Goal: Task Accomplishment & Management: Use online tool/utility

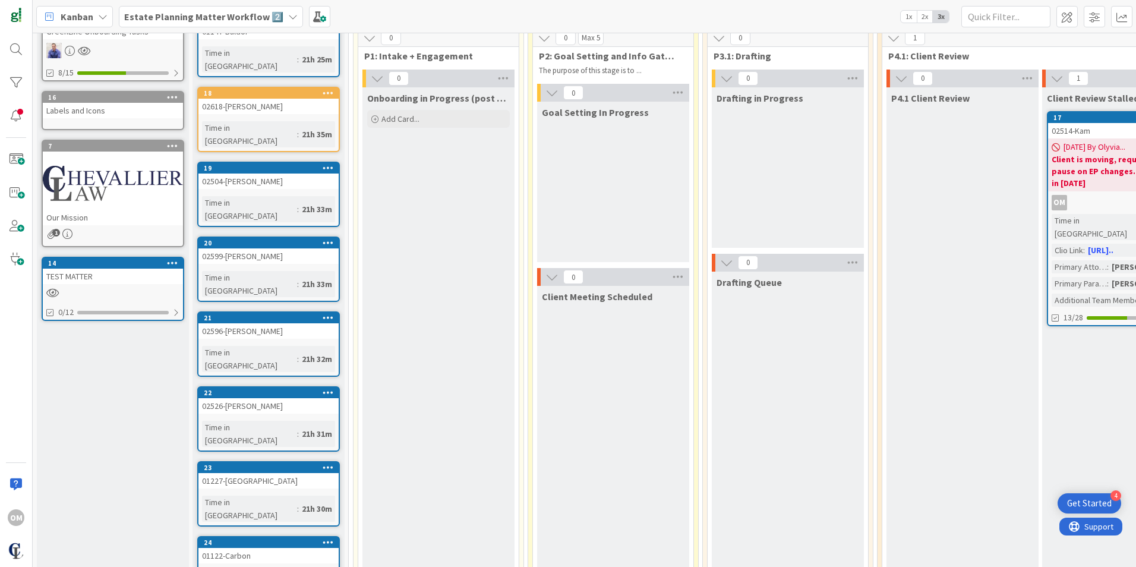
scroll to position [195, 0]
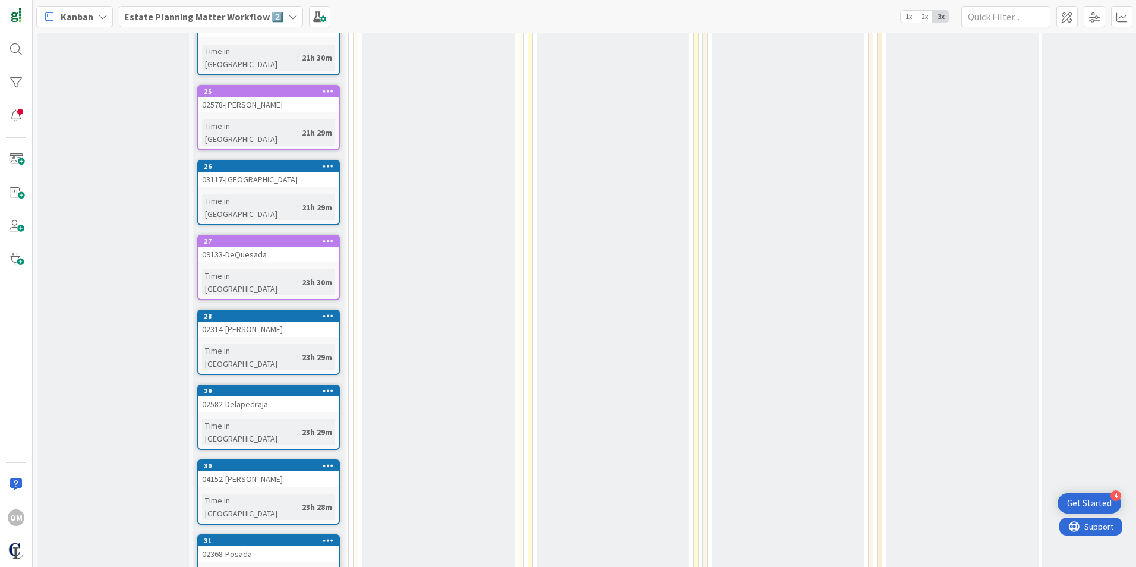
scroll to position [628, 0]
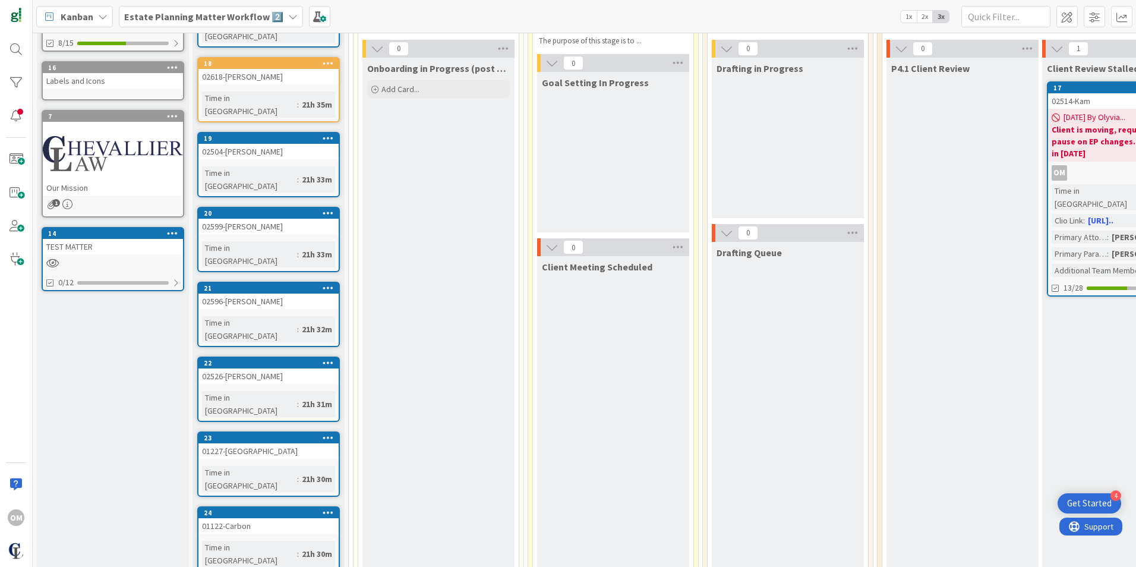
scroll to position [0, 0]
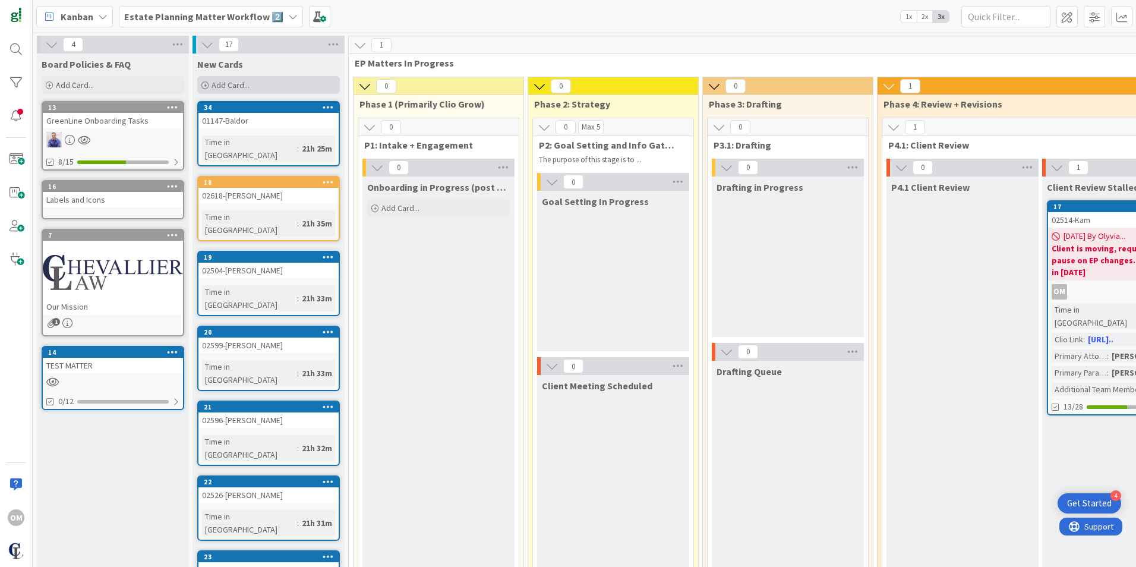
click at [207, 86] on icon at bounding box center [204, 85] width 7 height 7
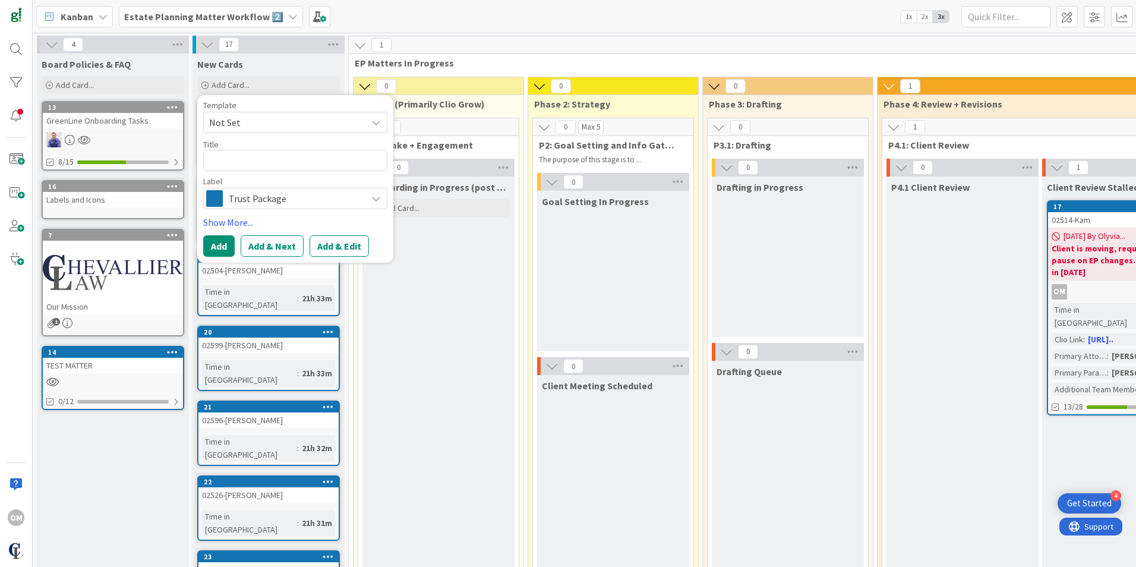
type textarea "x"
type textarea "02252-[PERSON_NAME]"
click at [342, 198] on span "Trust Package" at bounding box center [295, 198] width 132 height 17
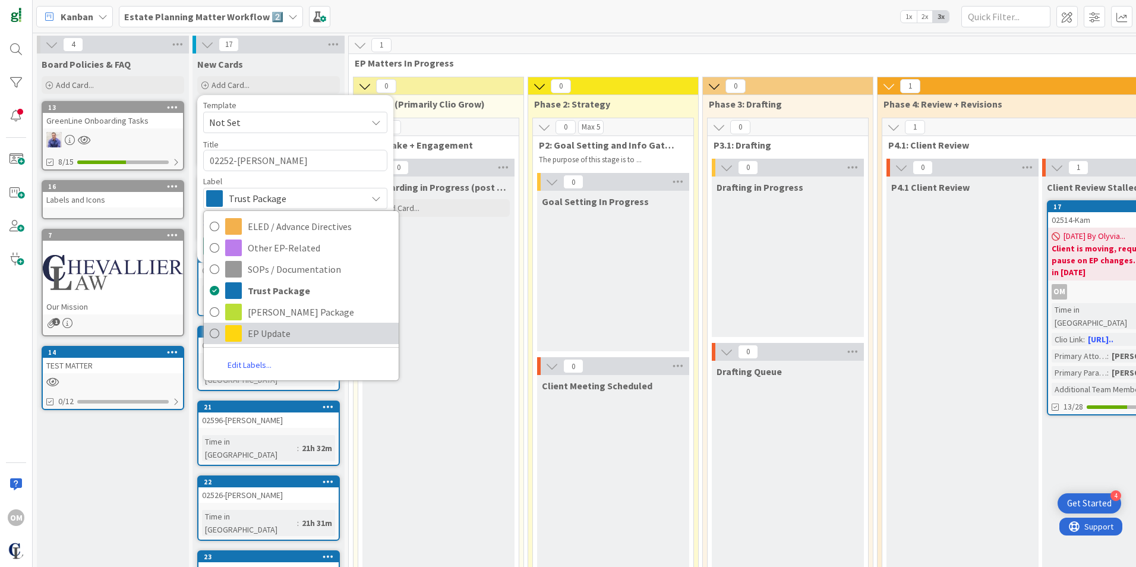
click at [214, 331] on icon at bounding box center [215, 333] width 10 height 18
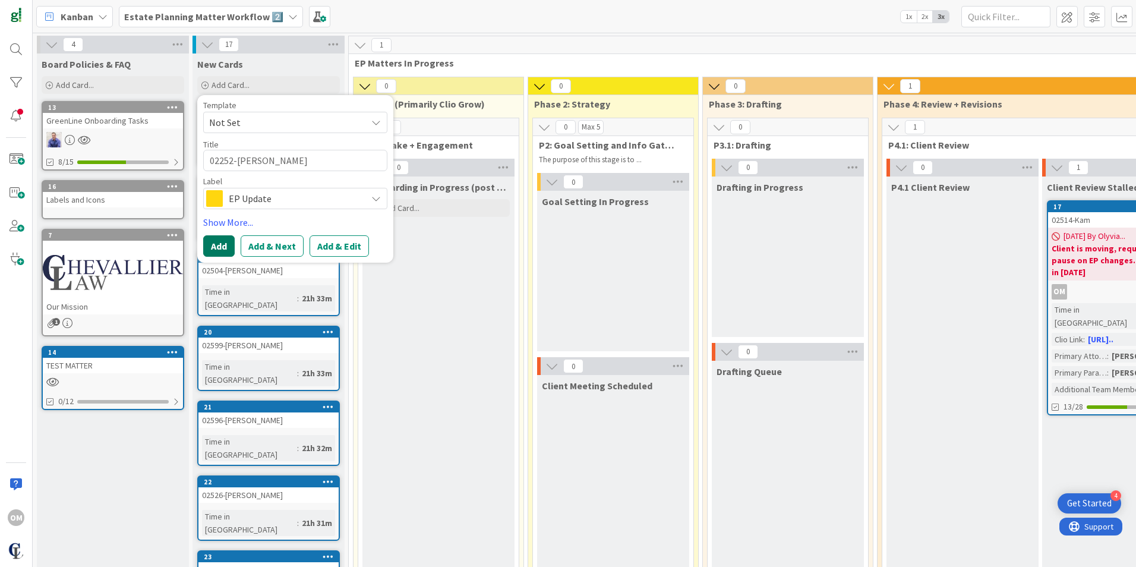
click at [223, 244] on button "Add" at bounding box center [218, 245] width 31 height 21
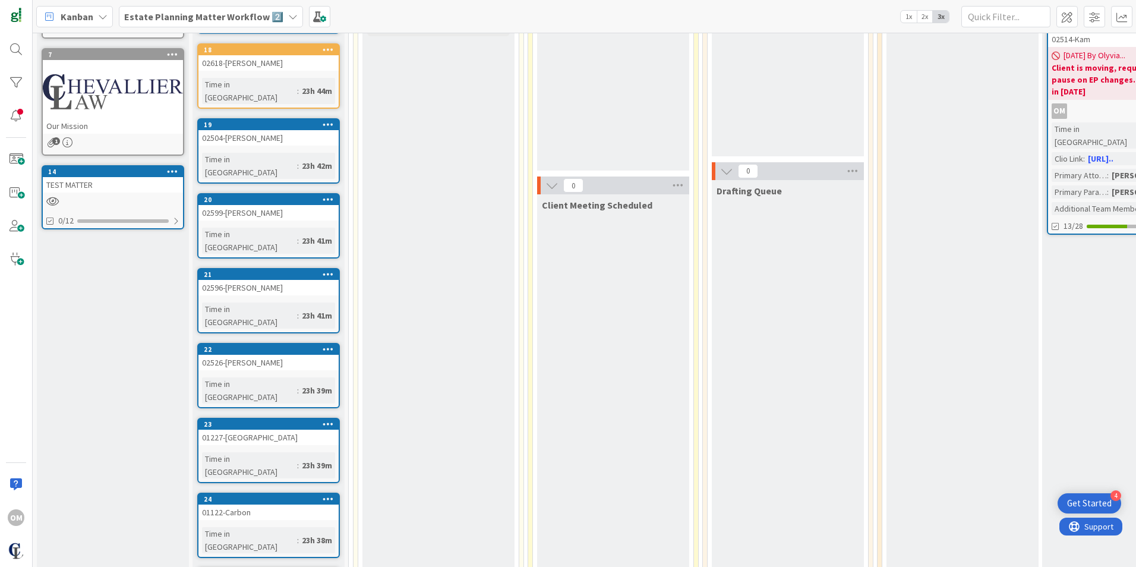
scroll to position [182, 0]
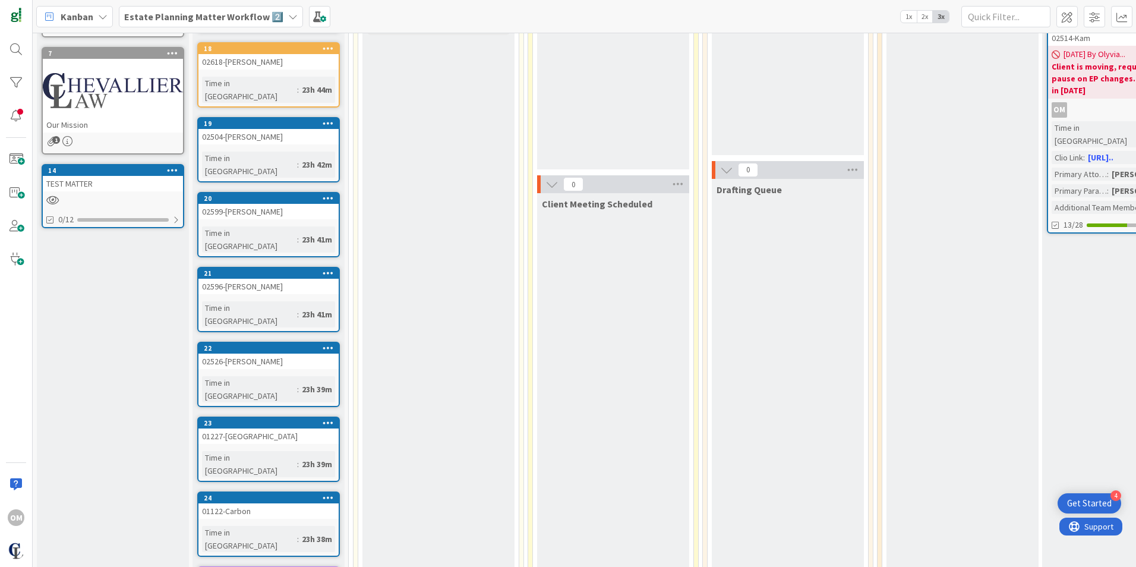
drag, startPoint x: 228, startPoint y: 531, endPoint x: 242, endPoint y: 445, distance: 87.4
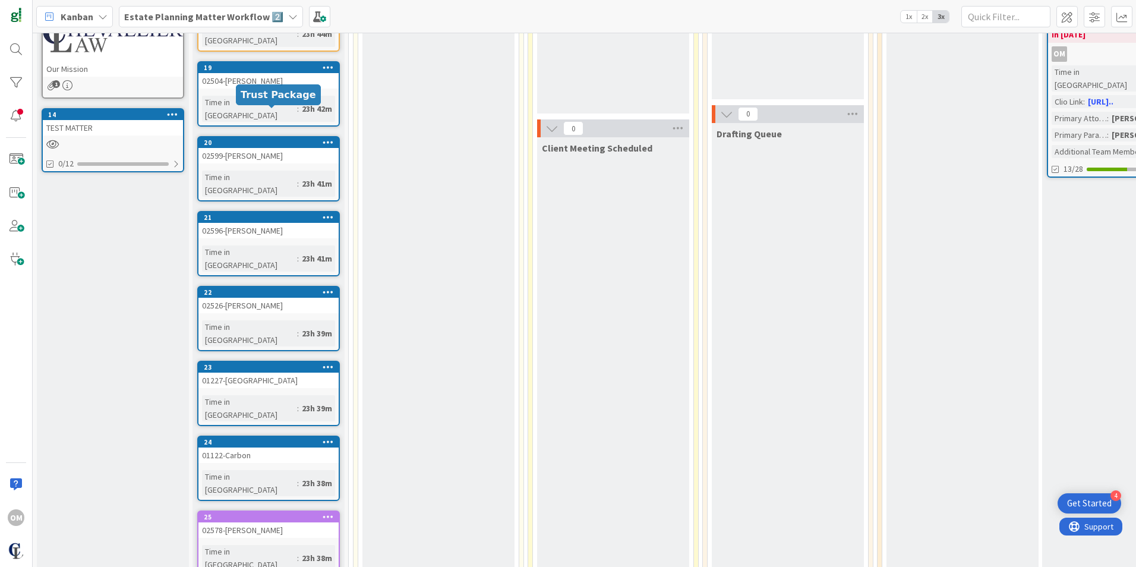
scroll to position [0, 0]
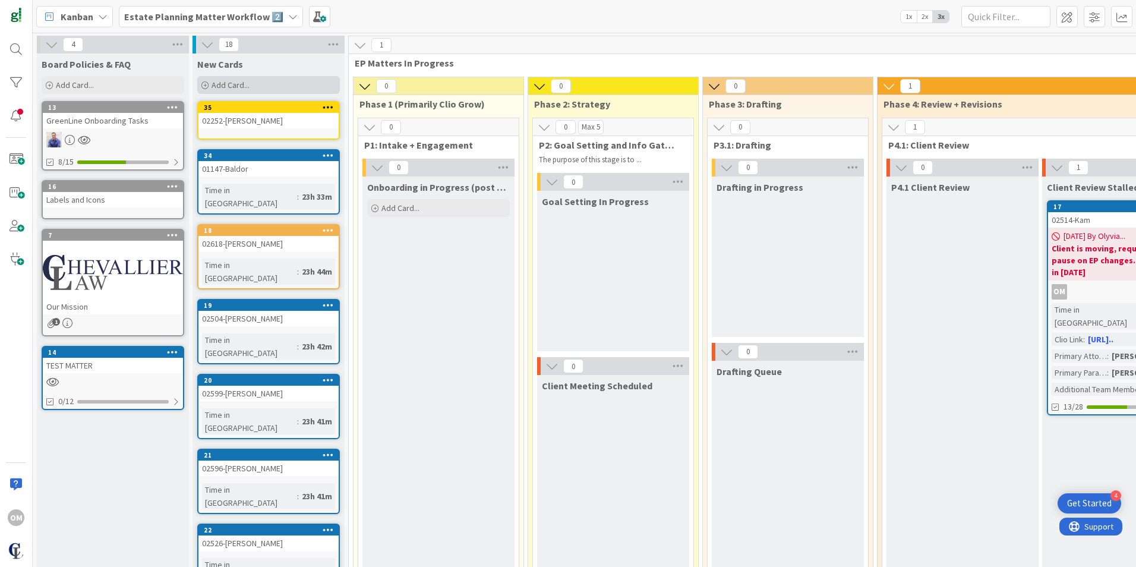
click at [209, 87] on div "Add Card..." at bounding box center [268, 85] width 143 height 18
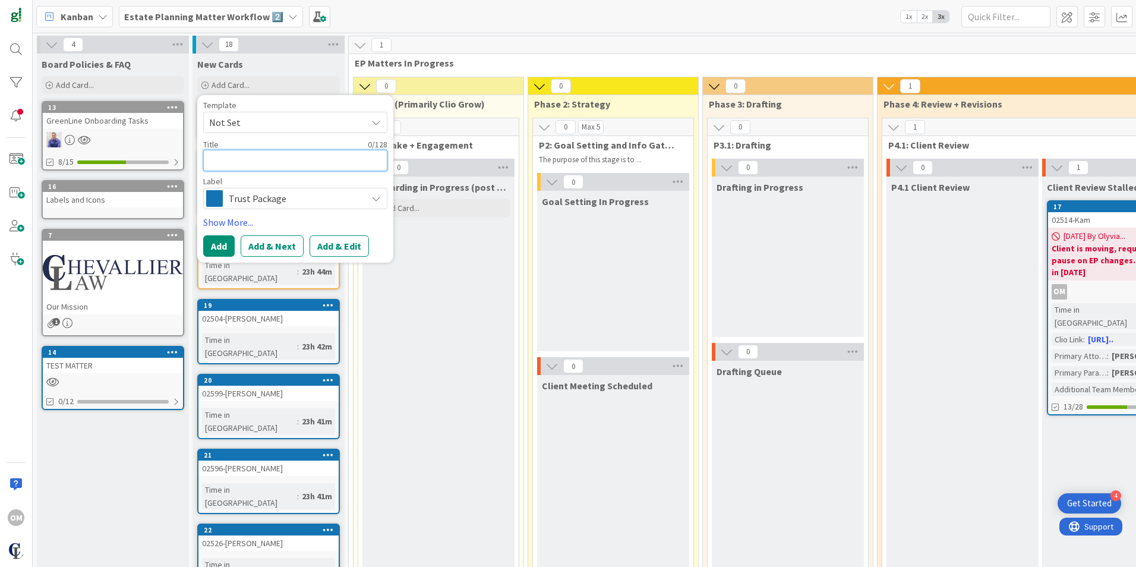
paste textarea "02531-[PERSON_NAME]"
type textarea "x"
type textarea "02531-[PERSON_NAME]"
click at [281, 207] on div "Trust Package" at bounding box center [295, 198] width 184 height 21
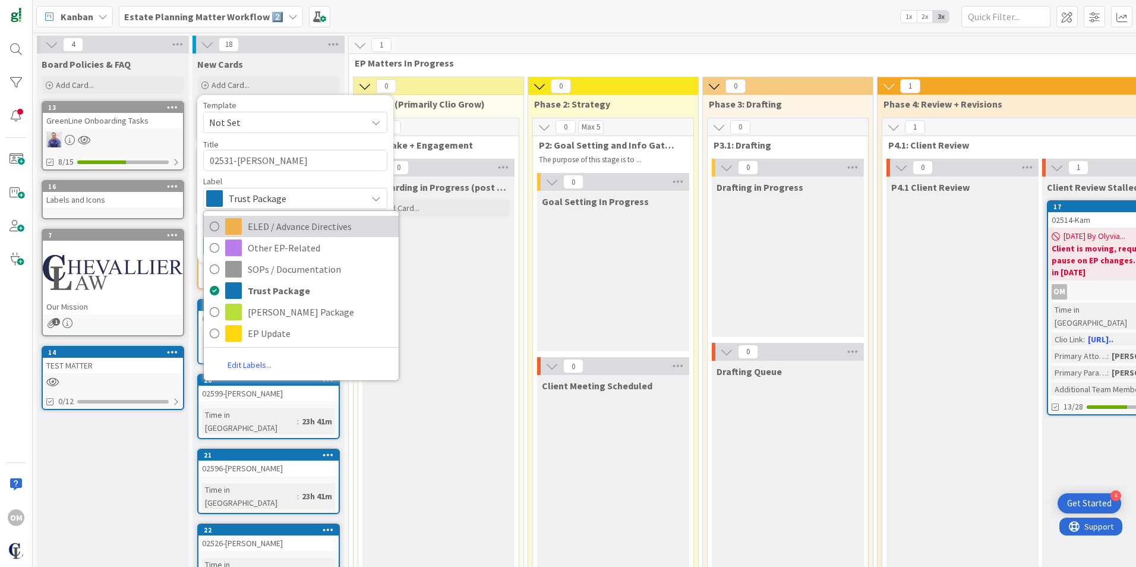
click at [251, 222] on span "ELED / Advance Directives" at bounding box center [320, 226] width 145 height 18
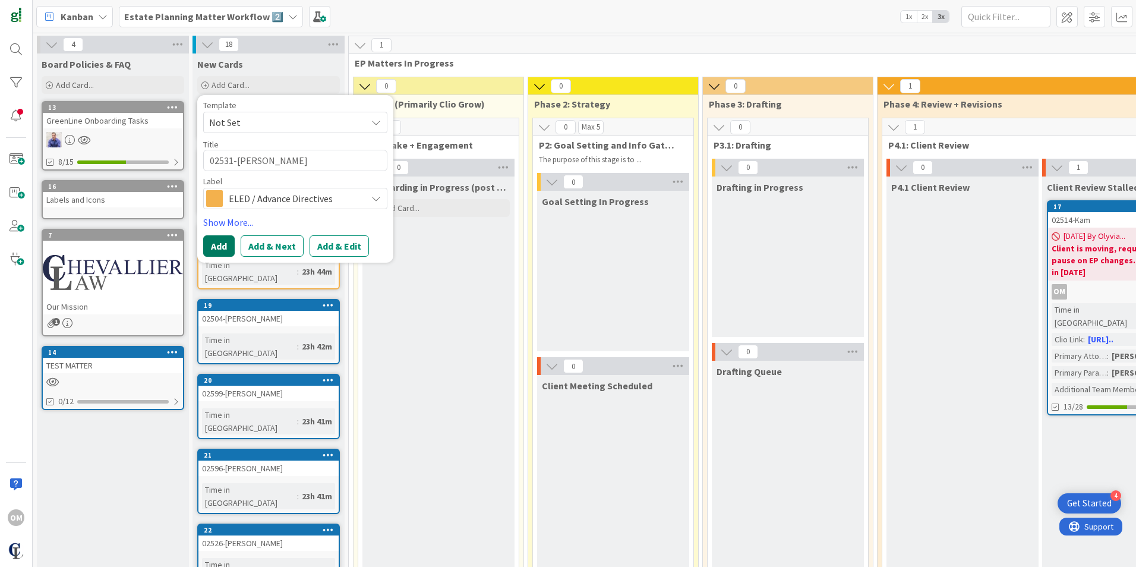
click at [229, 243] on button "Add" at bounding box center [218, 245] width 31 height 21
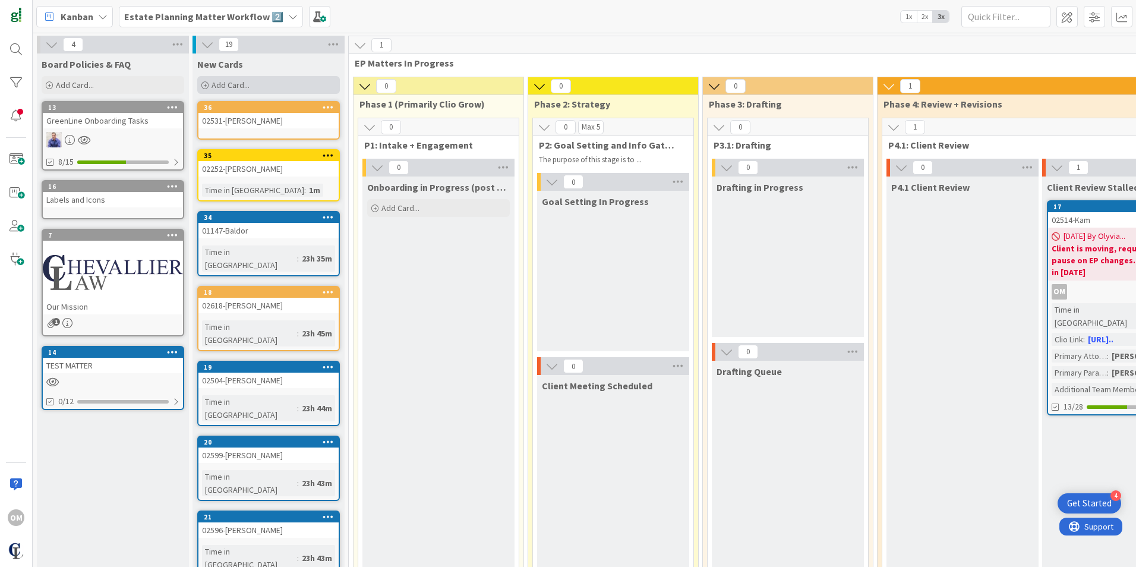
click at [204, 87] on icon at bounding box center [204, 85] width 7 height 7
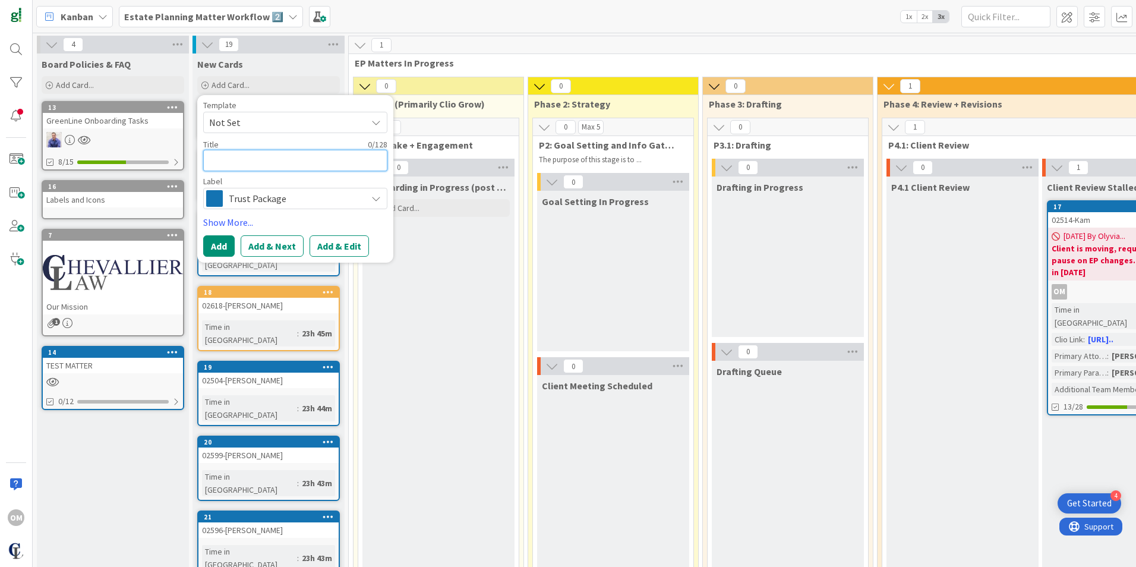
paste textarea "02298-[PERSON_NAME]"
type textarea "x"
type textarea "02298-[PERSON_NAME]"
click at [274, 195] on span "Trust Package" at bounding box center [295, 198] width 132 height 17
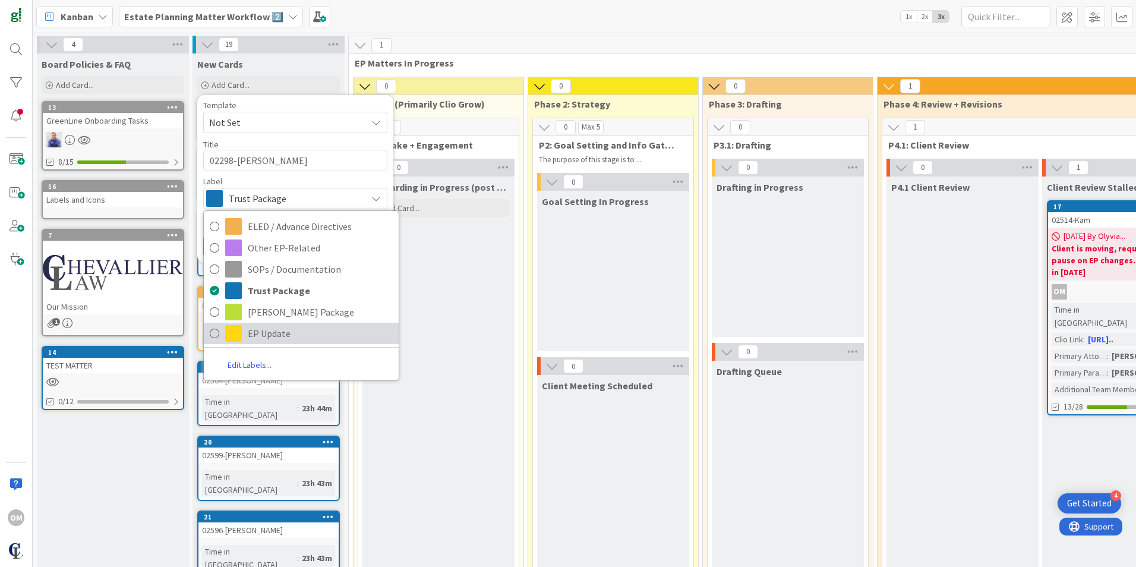
click at [268, 331] on span "EP Update" at bounding box center [320, 333] width 145 height 18
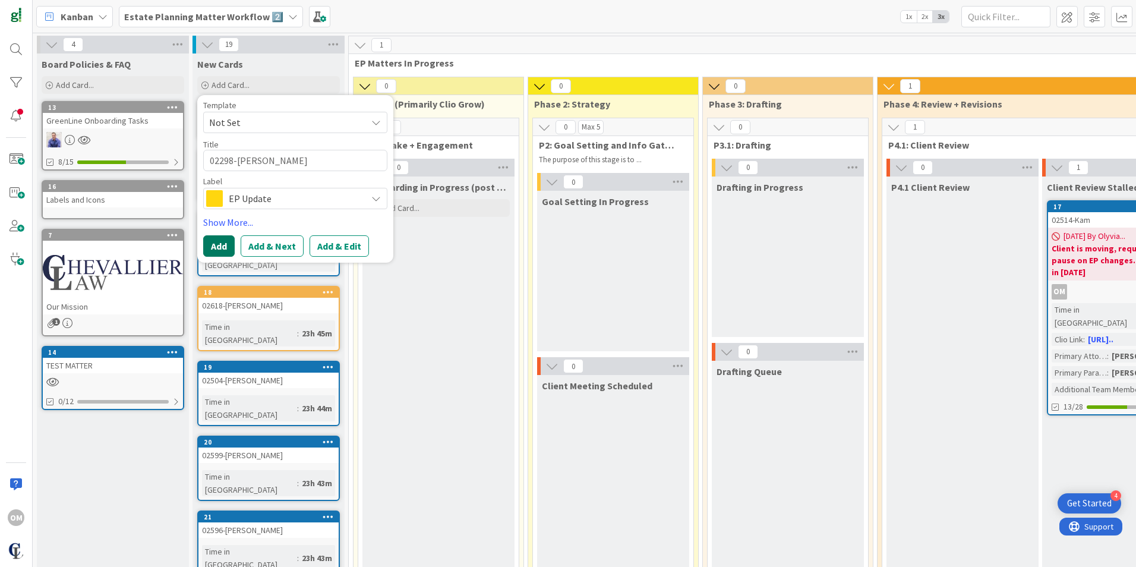
click at [212, 246] on button "Add" at bounding box center [218, 245] width 31 height 21
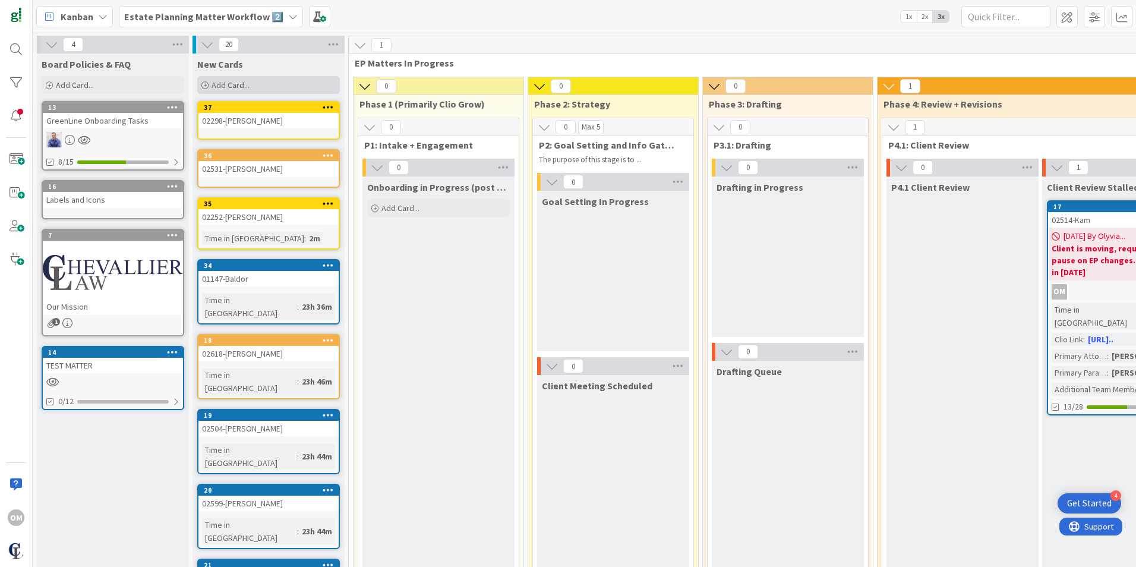
click at [208, 84] on icon at bounding box center [204, 85] width 7 height 7
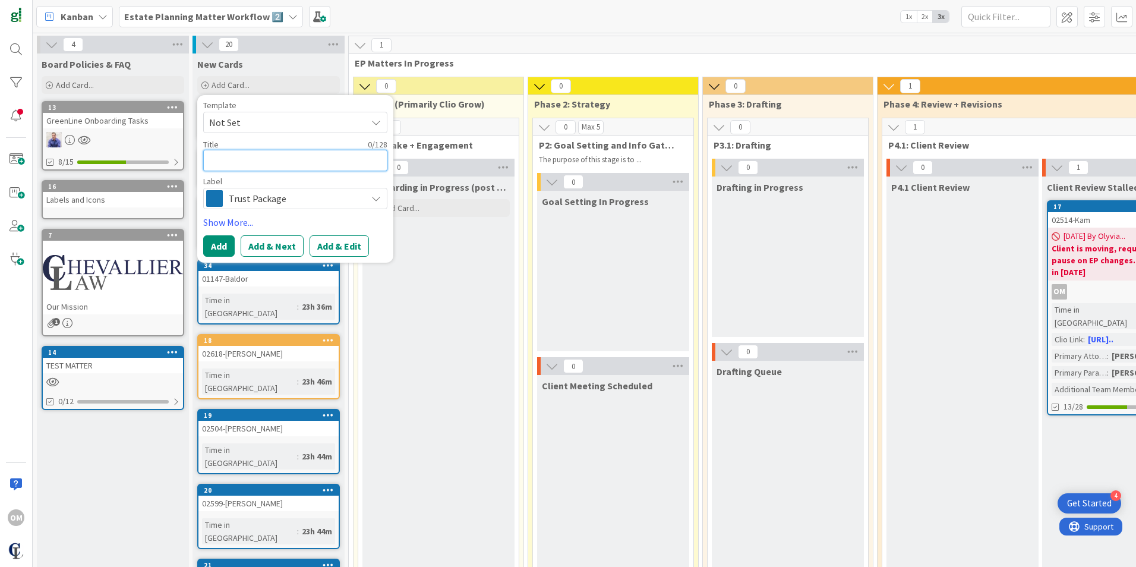
paste textarea "02478-Tassi"
type textarea "x"
type textarea "02478-Tassi"
click at [288, 198] on span "Trust Package" at bounding box center [295, 198] width 132 height 17
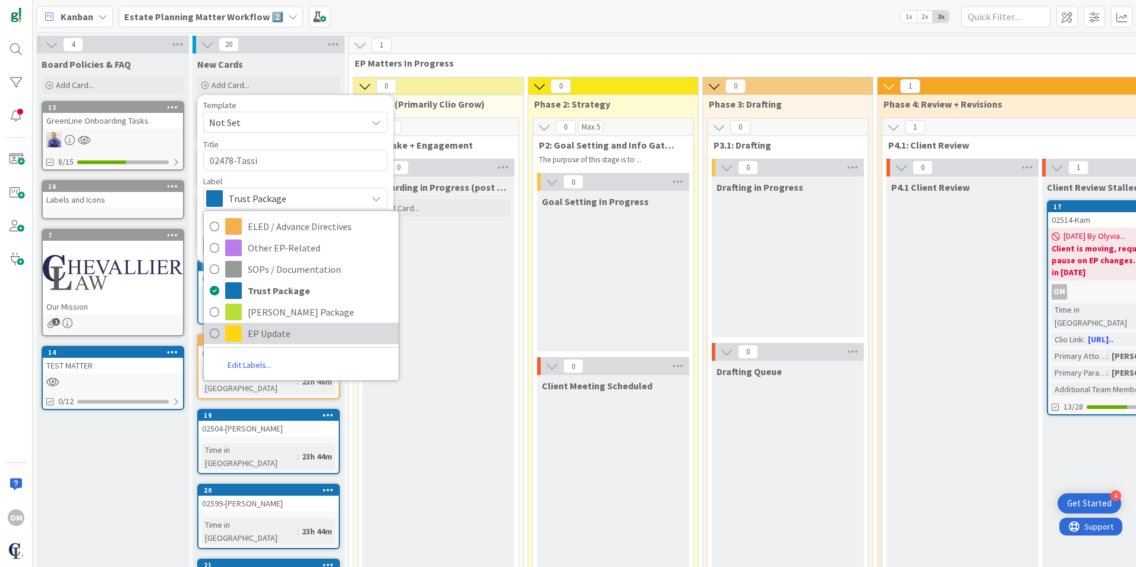
click at [218, 337] on icon at bounding box center [215, 333] width 10 height 18
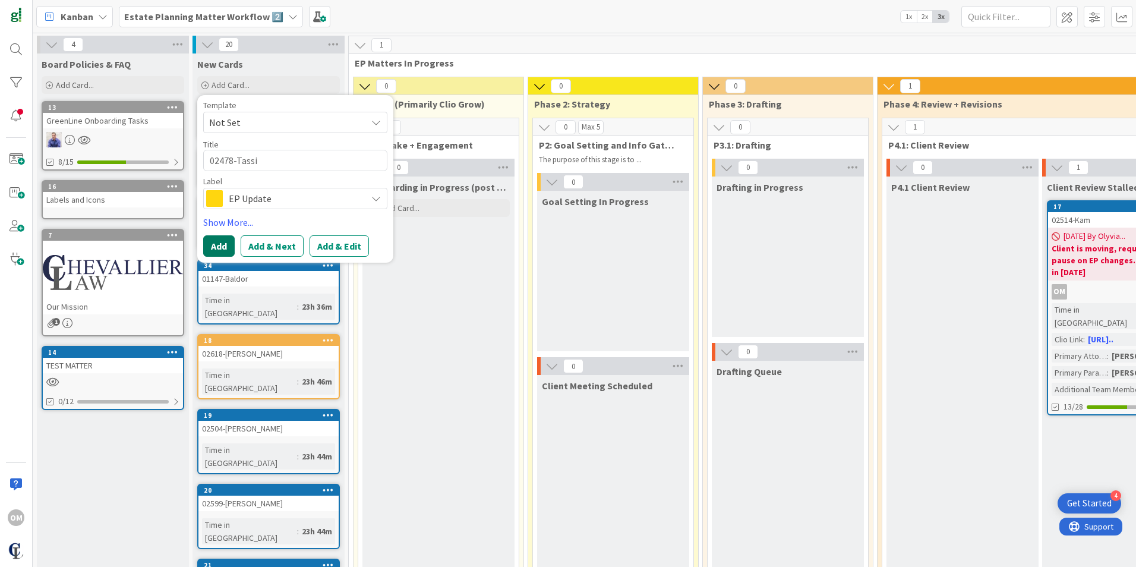
click at [218, 241] on button "Add" at bounding box center [218, 245] width 31 height 21
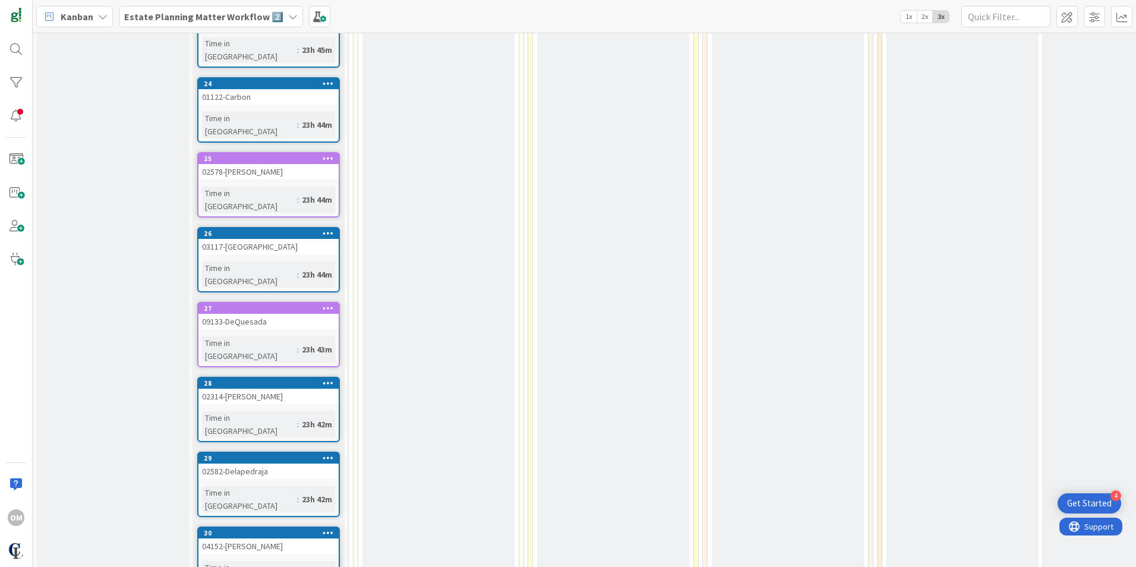
scroll to position [861, 0]
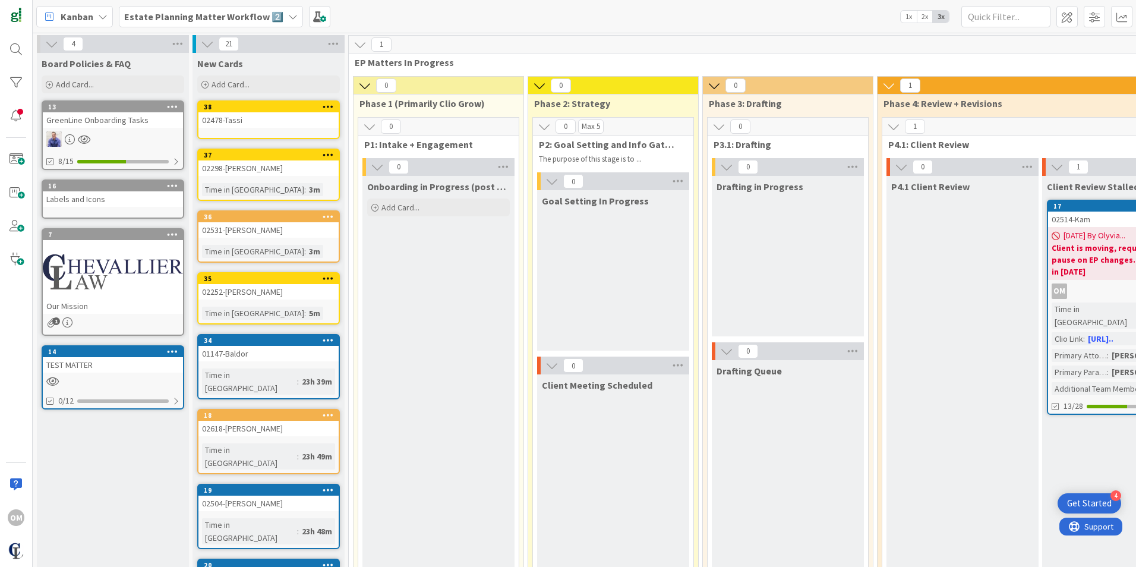
scroll to position [0, 0]
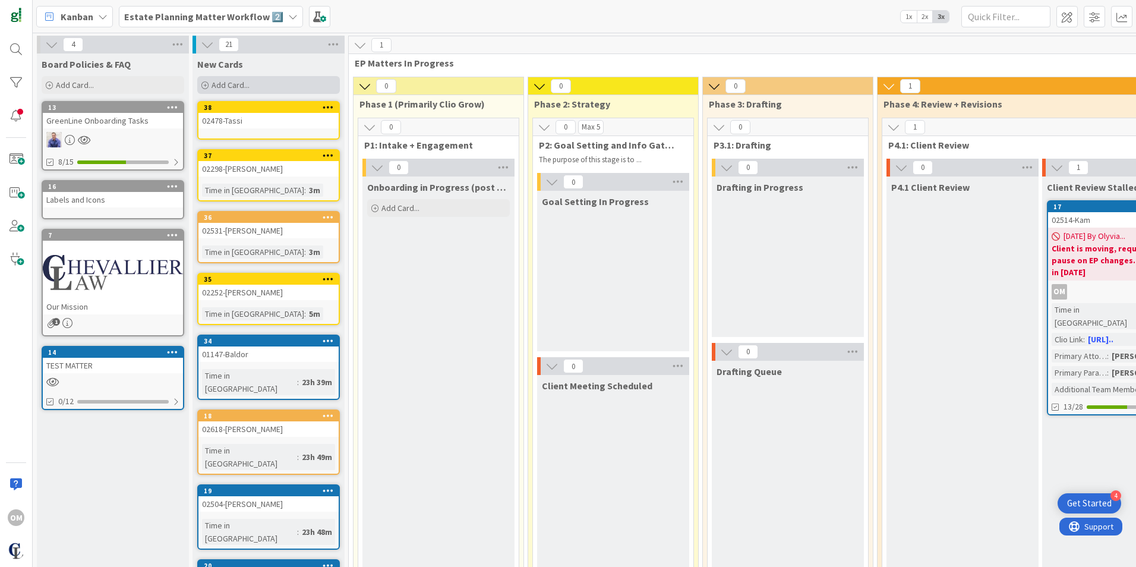
click at [215, 83] on span "Add Card..." at bounding box center [230, 85] width 38 height 11
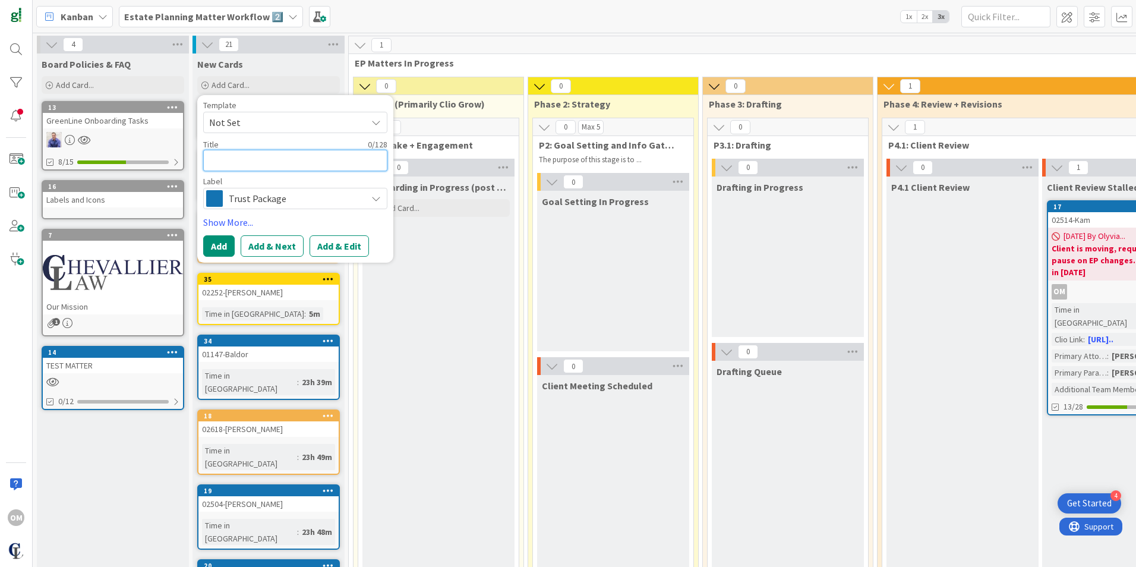
click at [243, 168] on textarea at bounding box center [295, 160] width 184 height 21
paste textarea "02588-[PERSON_NAME]"
type textarea "x"
type textarea "02588-[PERSON_NAME]"
drag, startPoint x: 286, startPoint y: 203, endPoint x: 286, endPoint y: 194, distance: 8.9
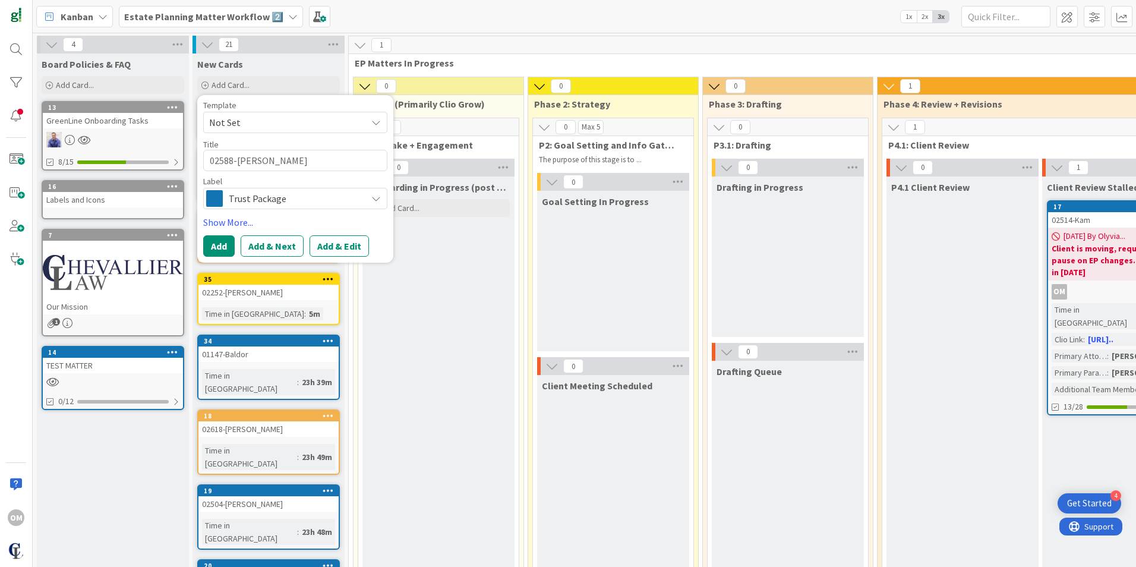
click at [286, 202] on span "Trust Package" at bounding box center [295, 198] width 132 height 17
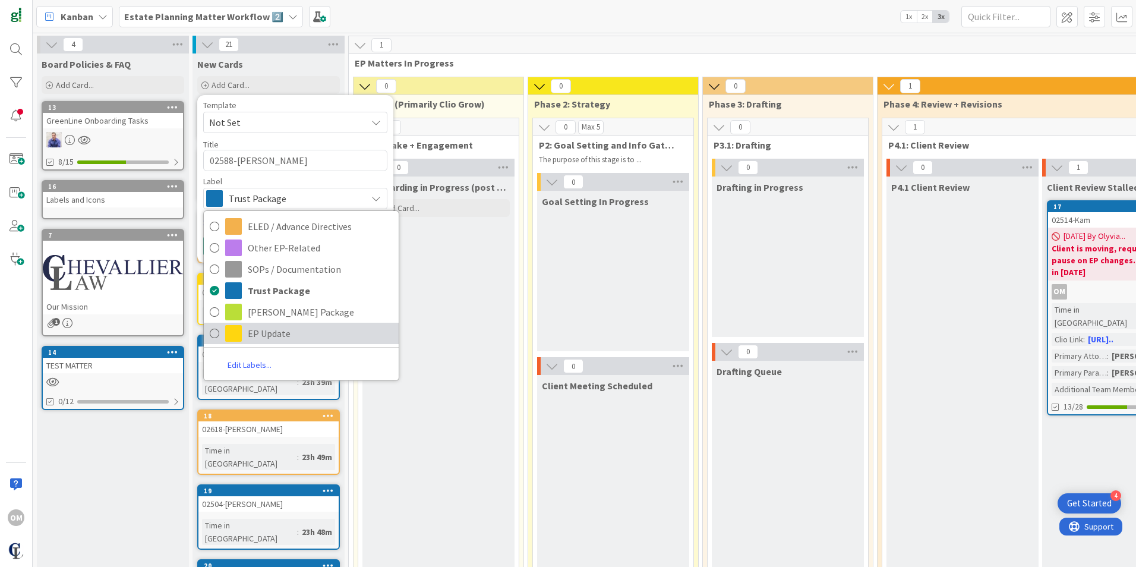
click at [215, 333] on icon at bounding box center [215, 333] width 10 height 18
type textarea "x"
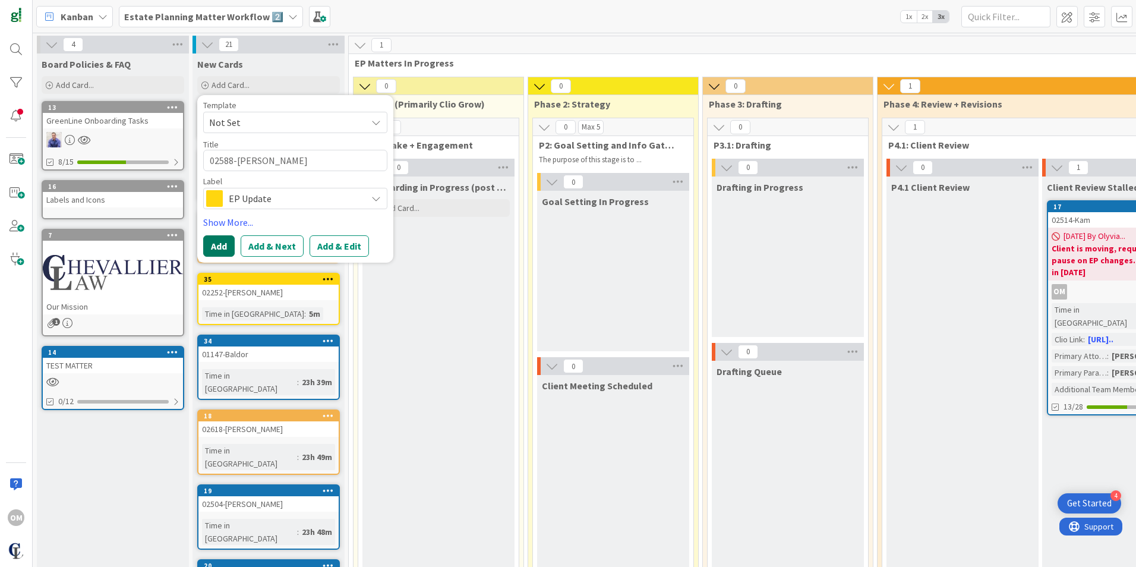
click at [213, 242] on button "Add" at bounding box center [218, 245] width 31 height 21
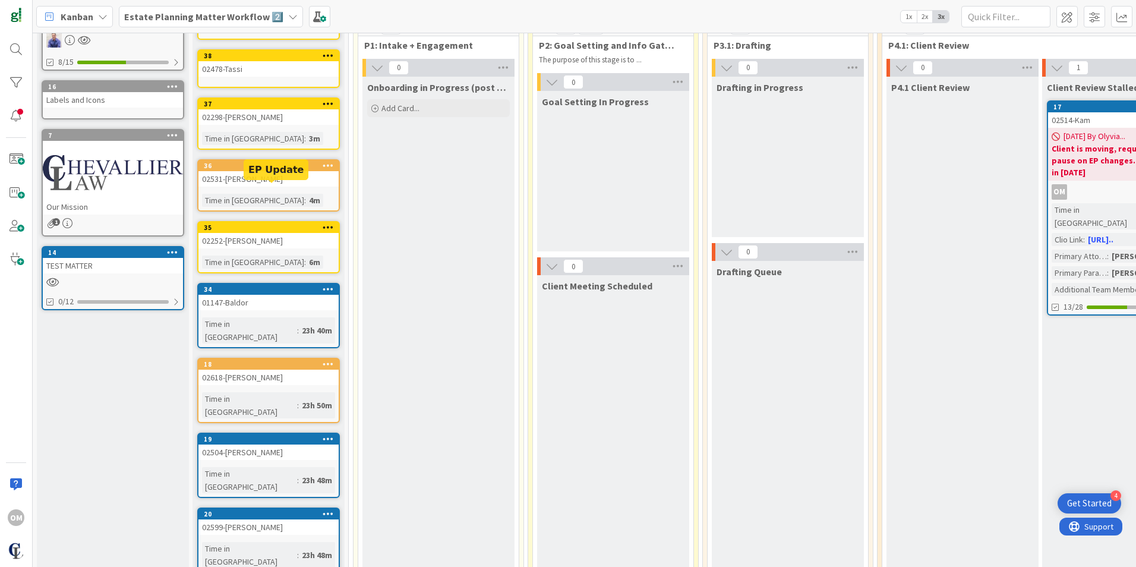
scroll to position [168, 0]
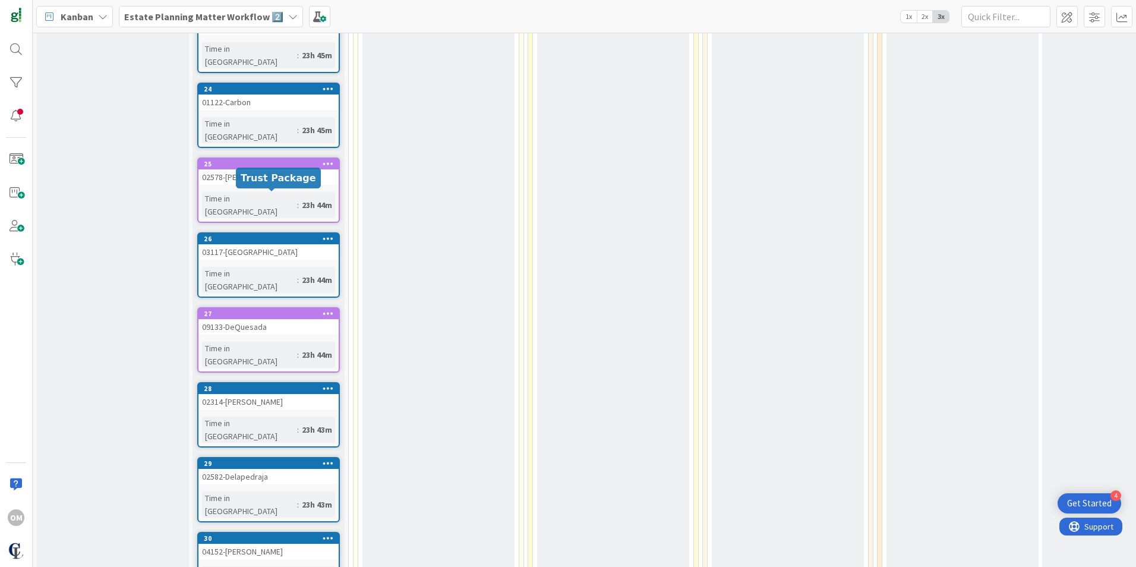
scroll to position [909, 0]
